Goal: Information Seeking & Learning: Learn about a topic

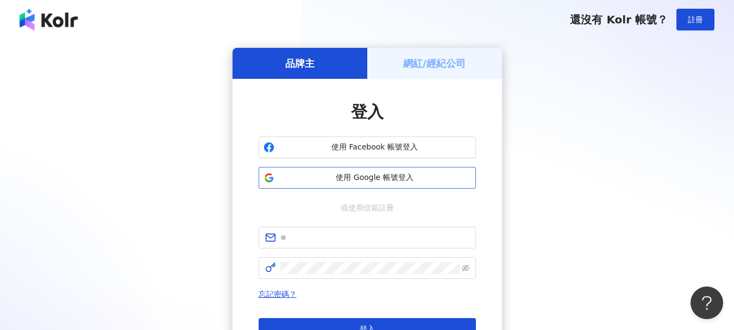
click at [342, 179] on span "使用 Google 帳號登入" at bounding box center [375, 177] width 192 height 11
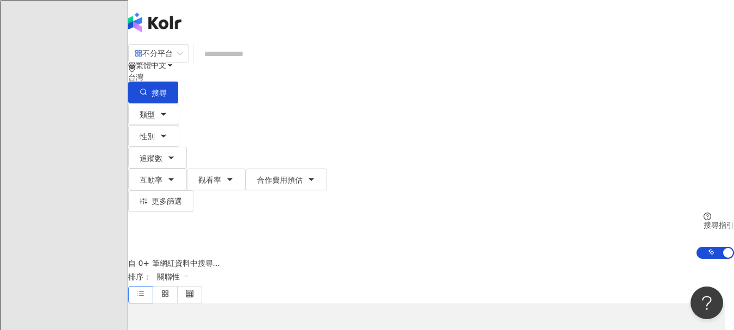
click at [286, 60] on input "search" at bounding box center [242, 53] width 88 height 21
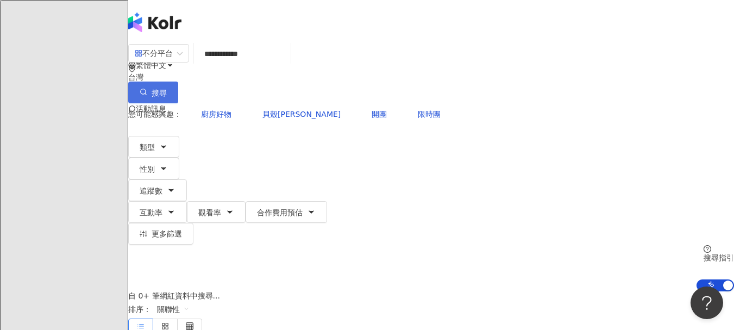
type input "**********"
click at [167, 89] on span "搜尋" at bounding box center [159, 93] width 15 height 9
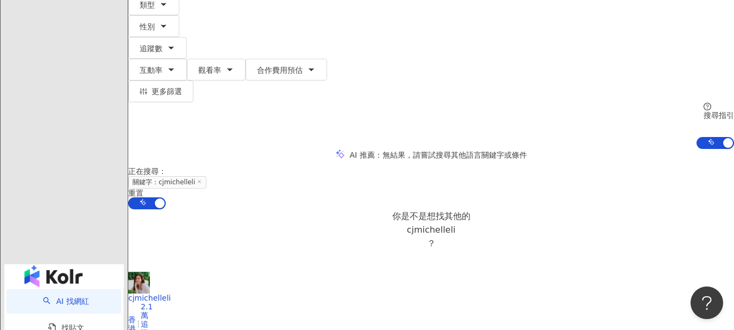
scroll to position [217, 0]
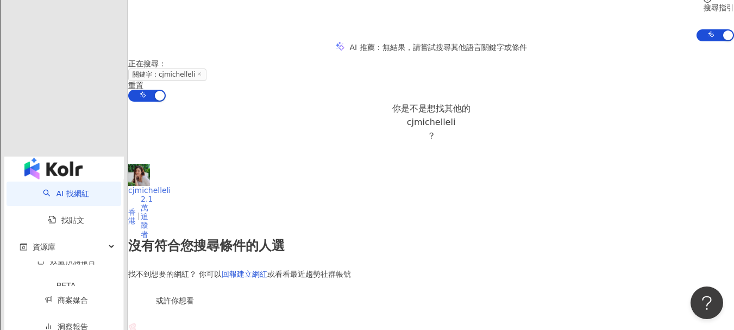
click at [128, 186] on div "cjmichelleli" at bounding box center [128, 190] width 0 height 9
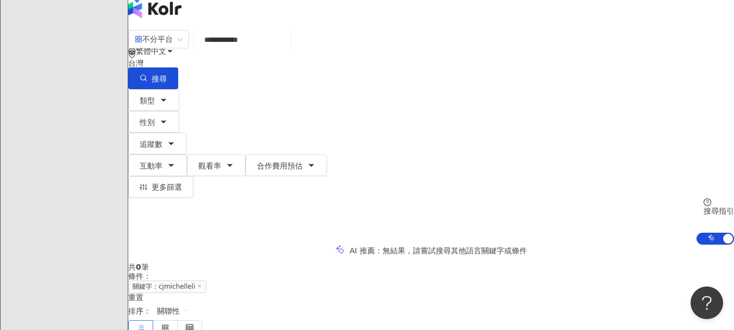
scroll to position [0, 0]
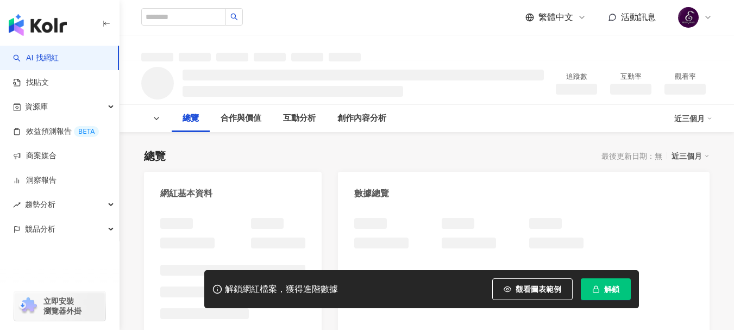
click at [587, 291] on button "解鎖" at bounding box center [606, 289] width 50 height 22
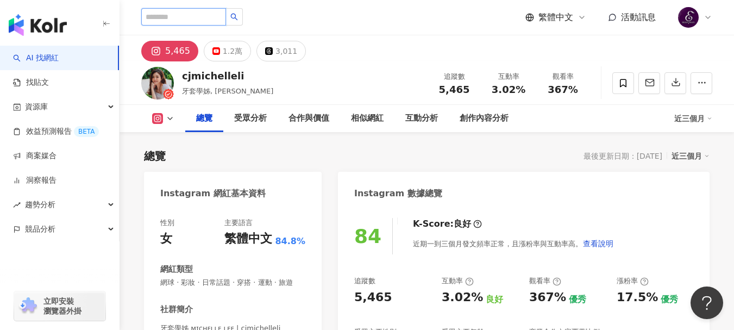
click at [191, 19] on input "search" at bounding box center [183, 16] width 85 height 17
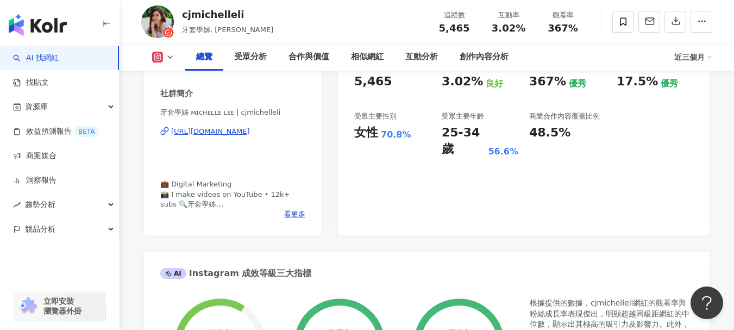
scroll to position [54, 0]
